Goal: Navigation & Orientation: Understand site structure

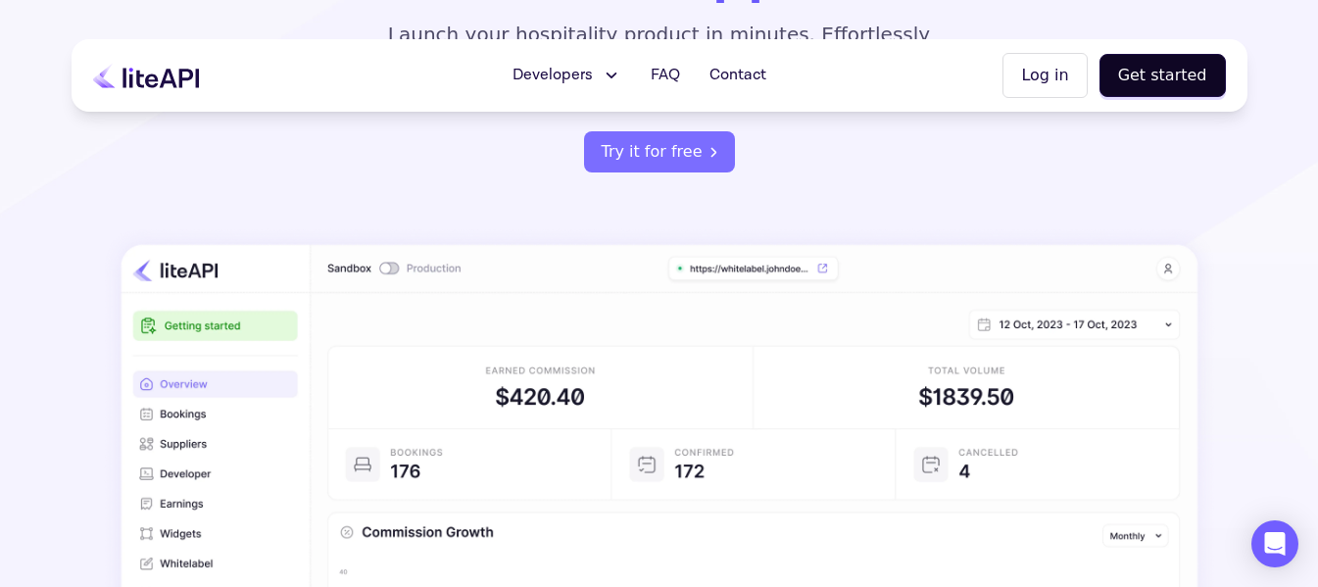
scroll to position [294, 0]
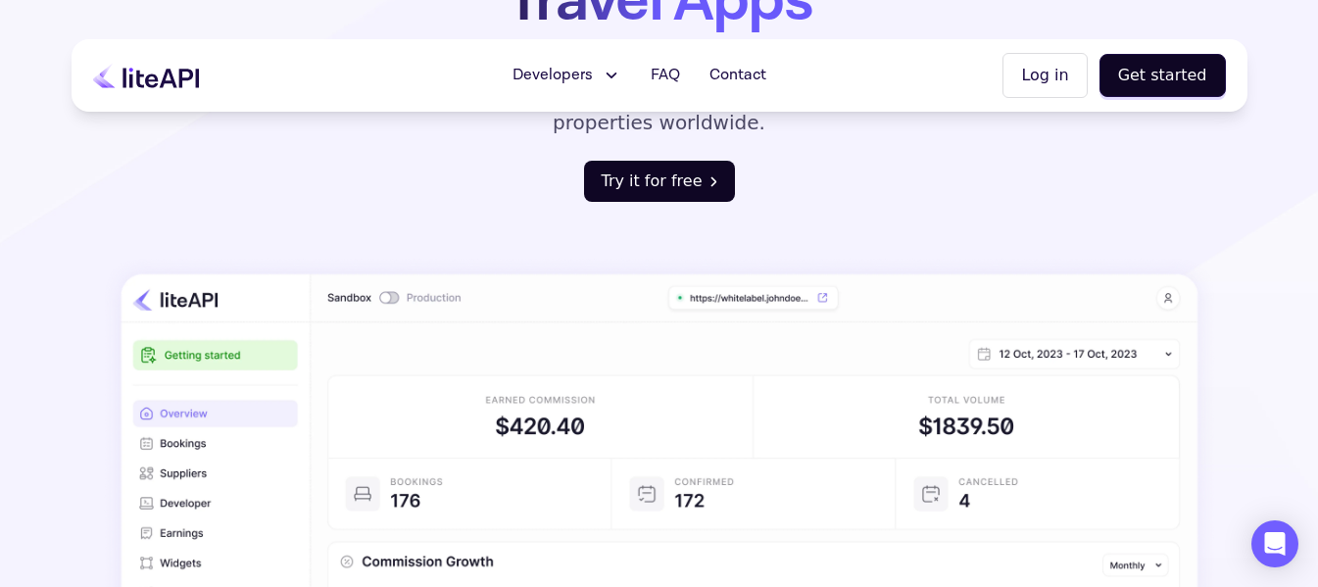
click at [687, 161] on button "Try it for free" at bounding box center [659, 181] width 151 height 41
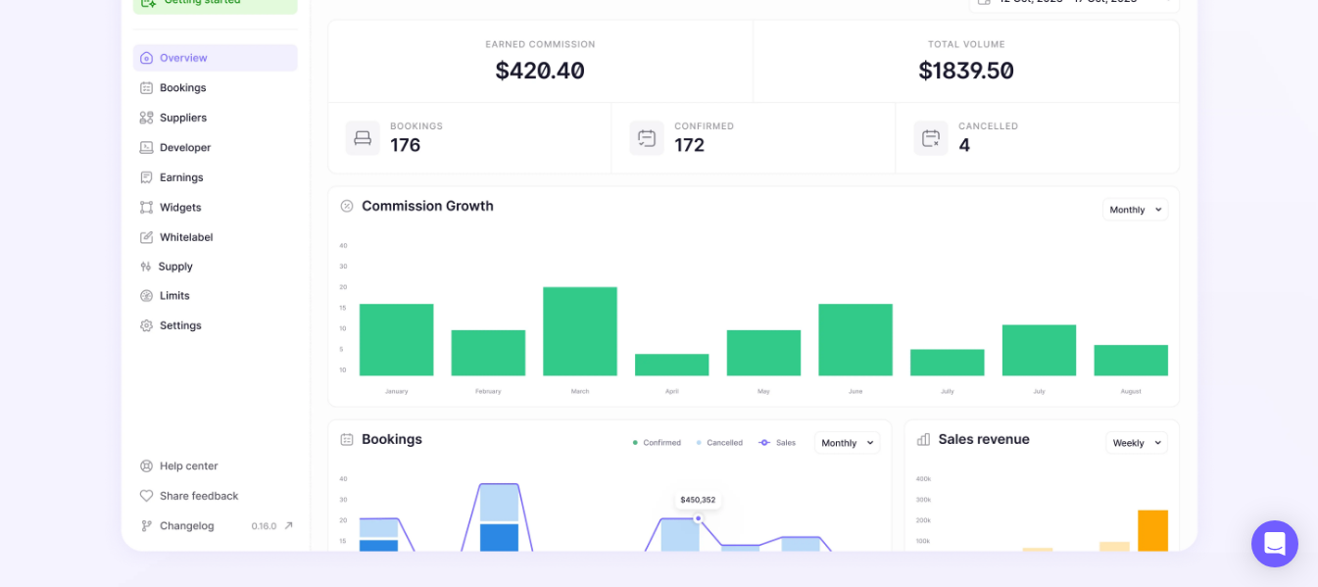
scroll to position [686, 0]
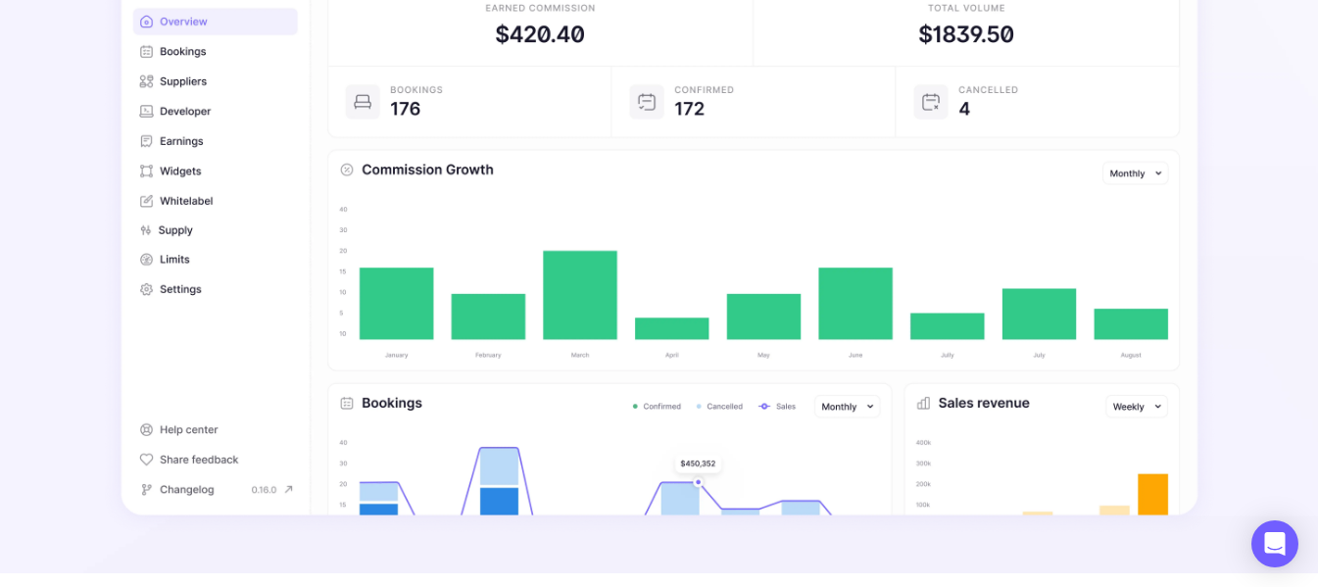
click at [187, 168] on img at bounding box center [660, 200] width 1114 height 670
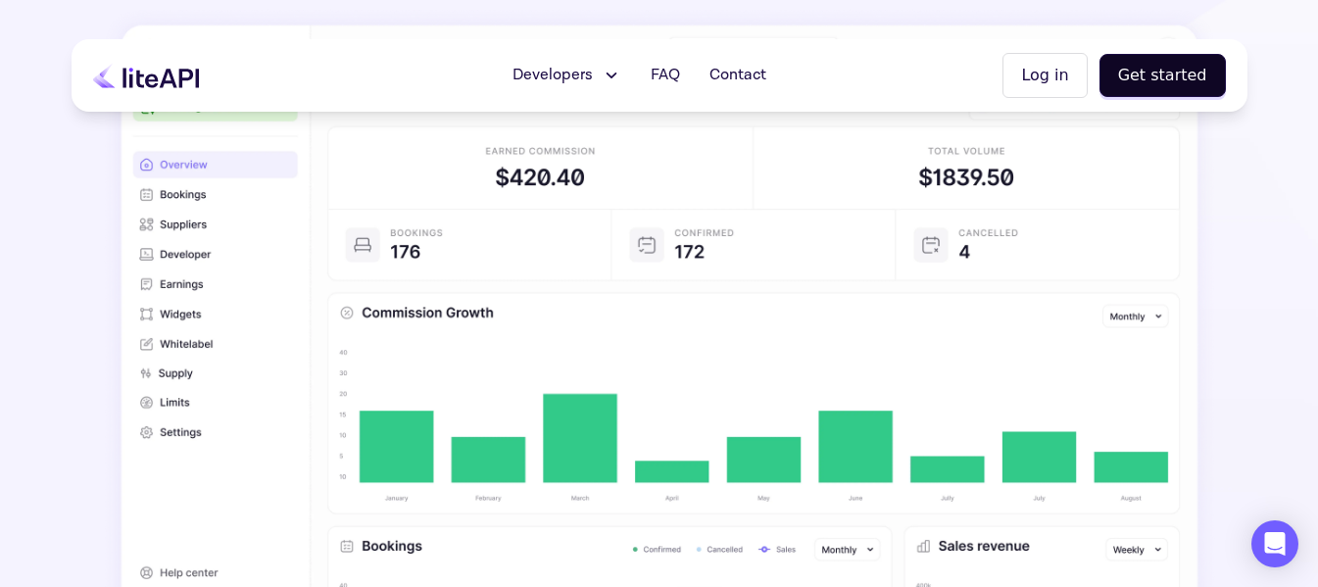
scroll to position [490, 0]
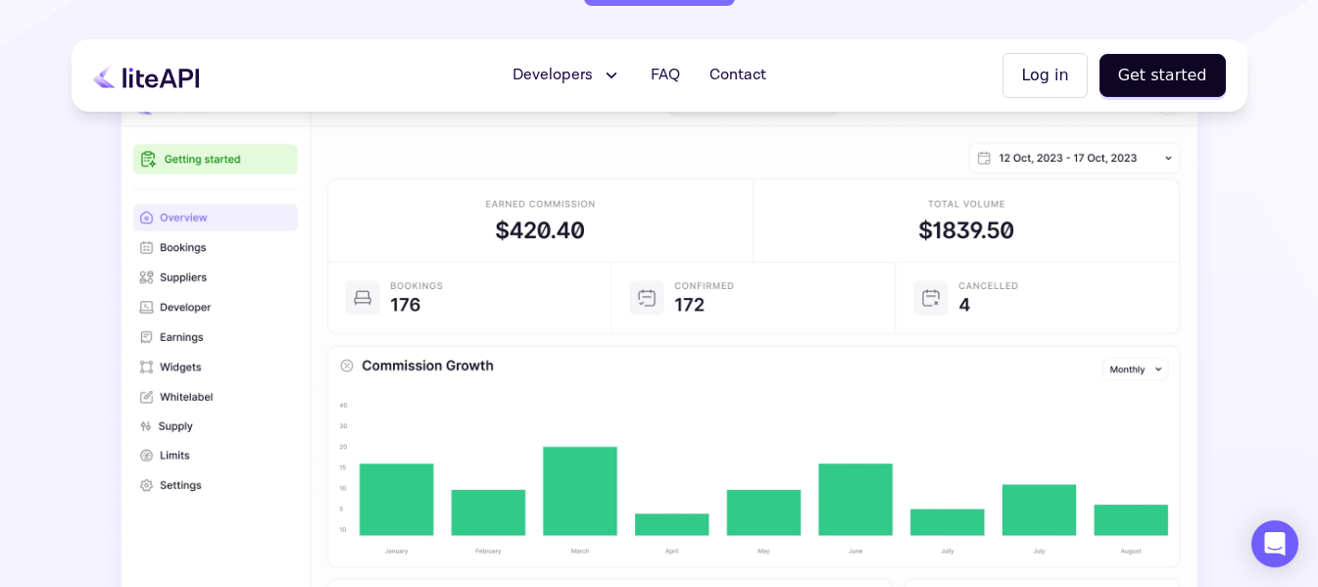
click at [193, 220] on img at bounding box center [660, 396] width 1114 height 670
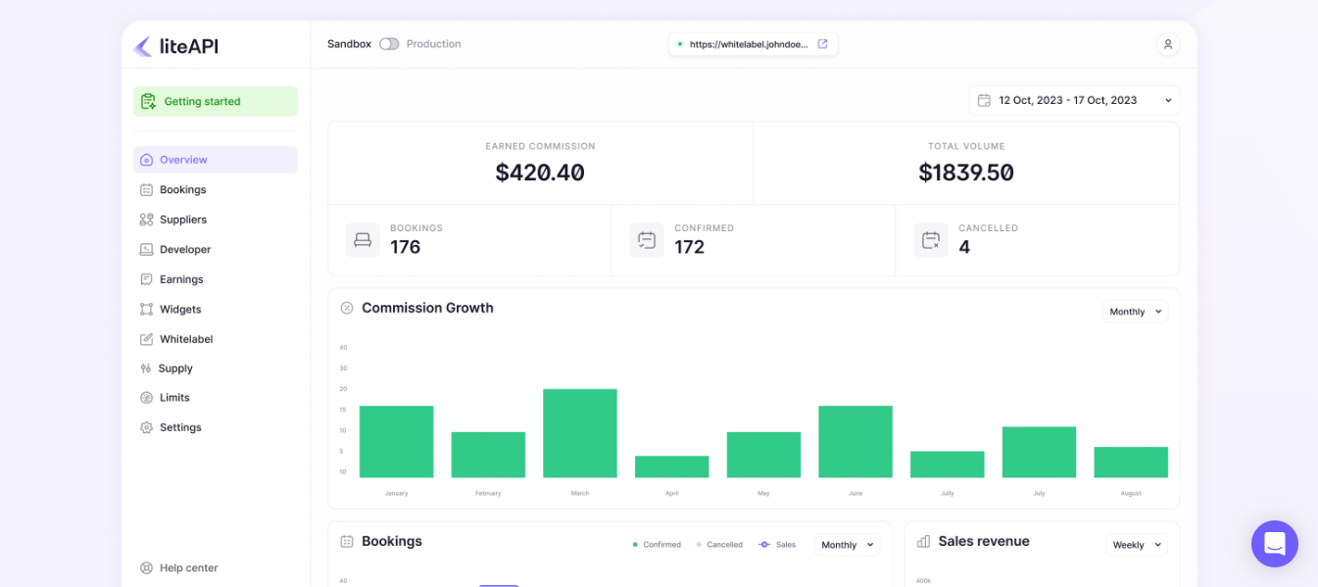
scroll to position [686, 0]
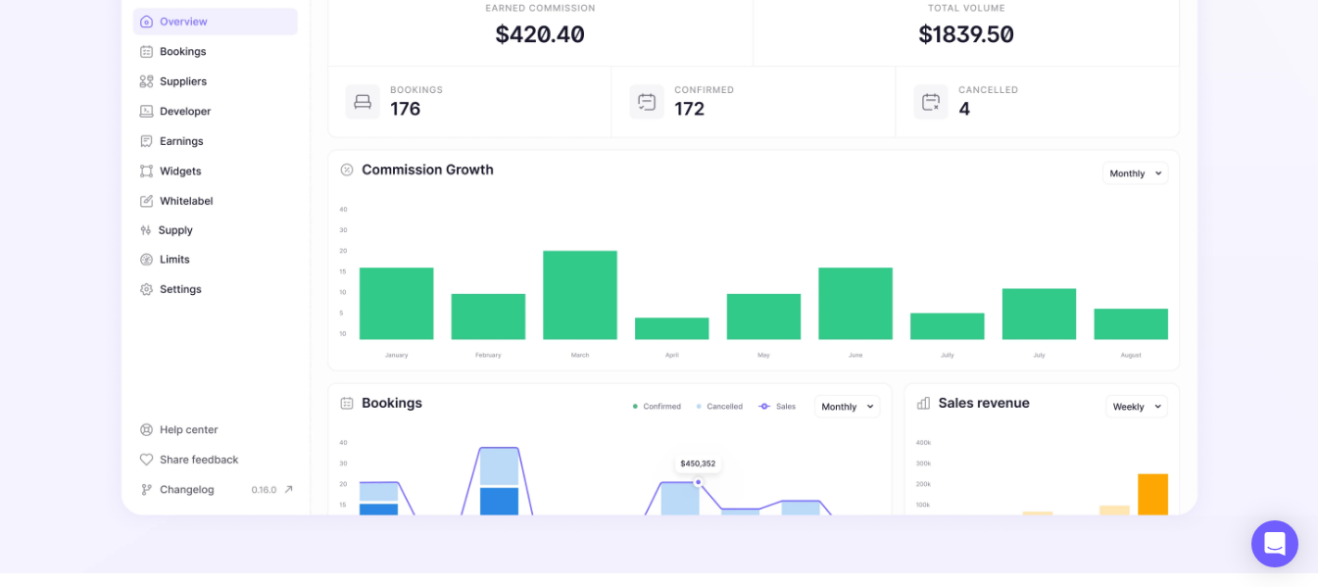
click at [178, 199] on img at bounding box center [660, 200] width 1114 height 670
click at [200, 171] on img at bounding box center [660, 200] width 1114 height 670
click at [189, 143] on img at bounding box center [660, 200] width 1114 height 670
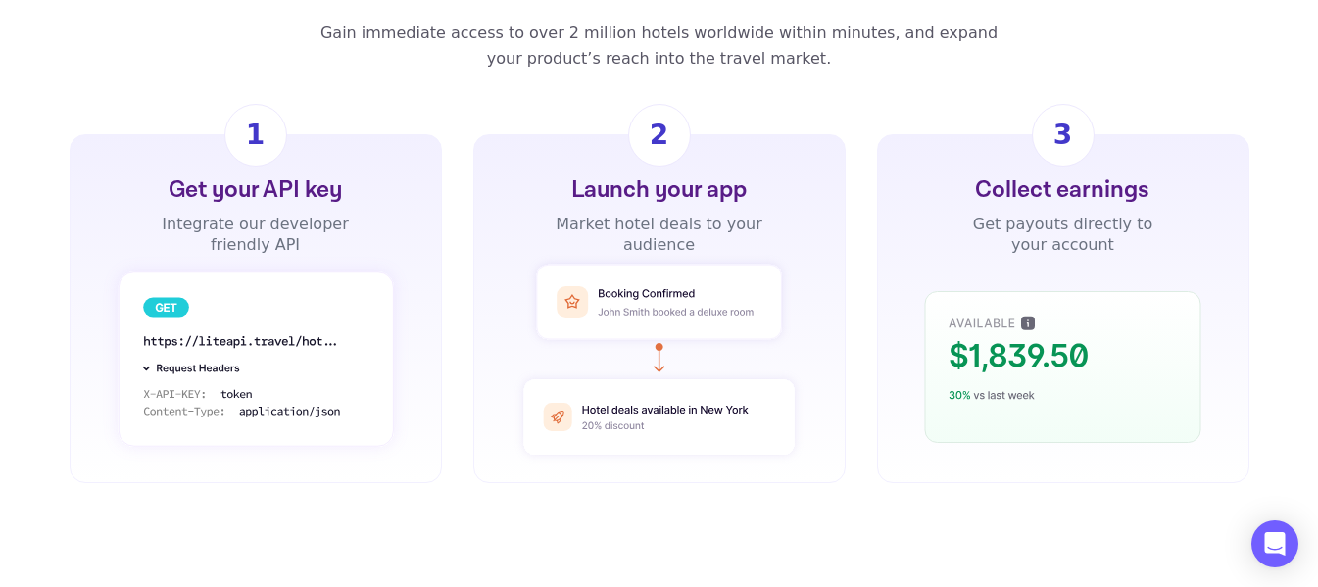
scroll to position [1470, 0]
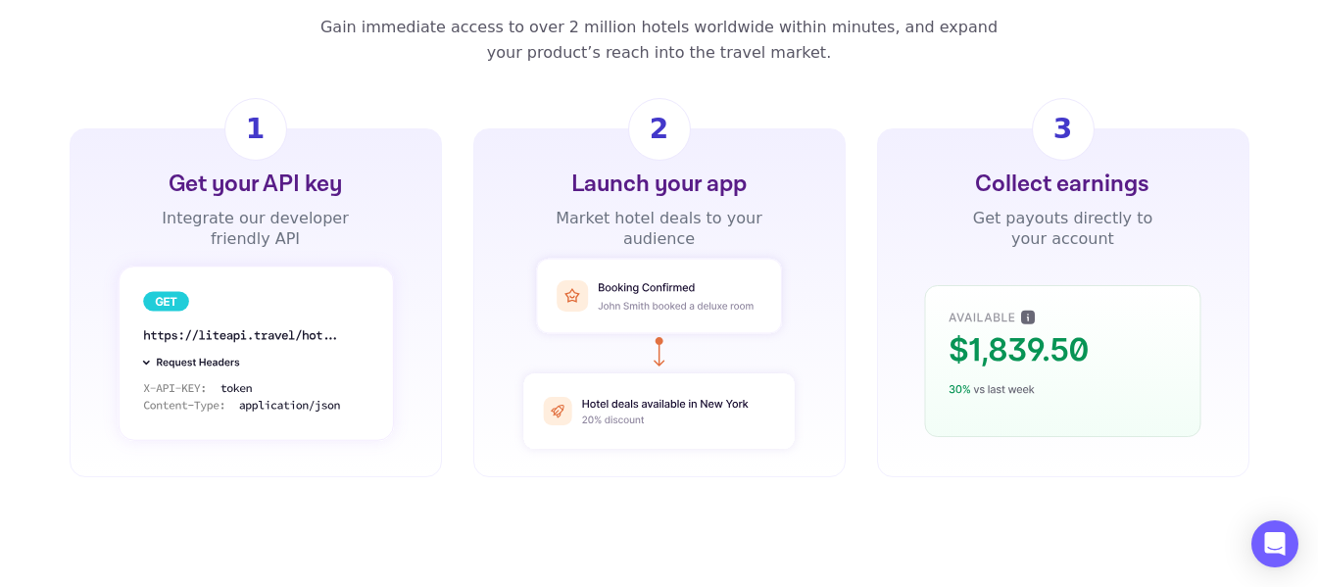
drag, startPoint x: 605, startPoint y: 261, endPoint x: 698, endPoint y: 264, distance: 93.2
click at [698, 264] on rect at bounding box center [659, 296] width 245 height 74
drag, startPoint x: 615, startPoint y: 192, endPoint x: 719, endPoint y: 204, distance: 104.6
click at [719, 208] on div "Market hotel deals to your audience" at bounding box center [659, 228] width 211 height 41
click at [714, 259] on rect at bounding box center [659, 296] width 245 height 74
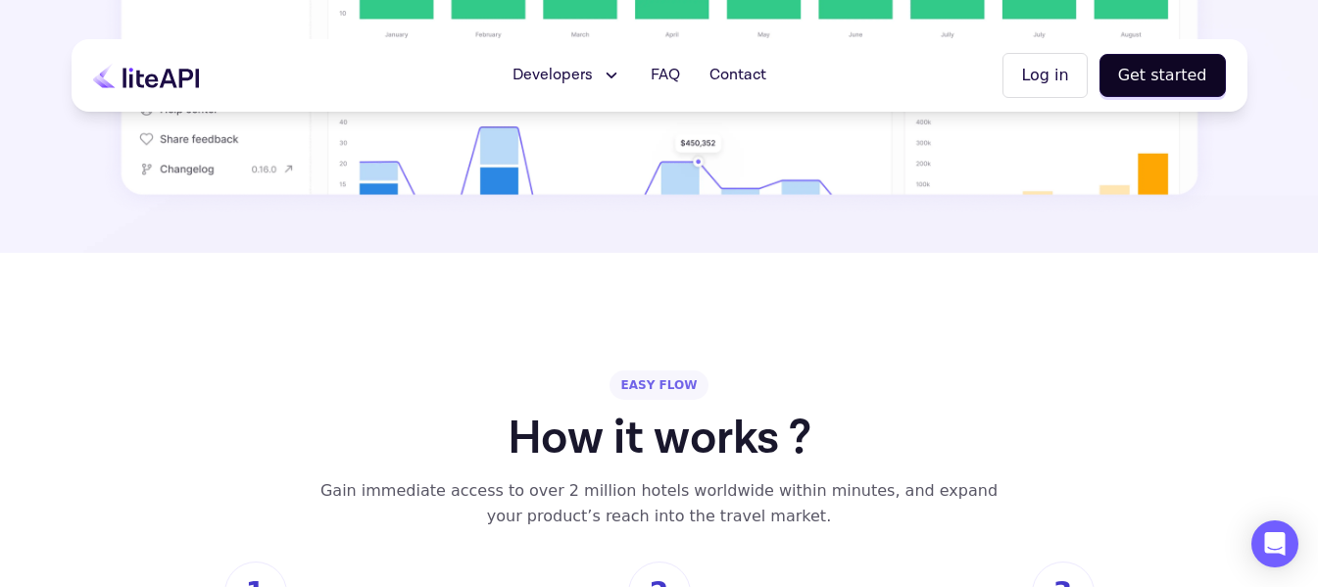
scroll to position [980, 0]
